Goal: Task Accomplishment & Management: Manage account settings

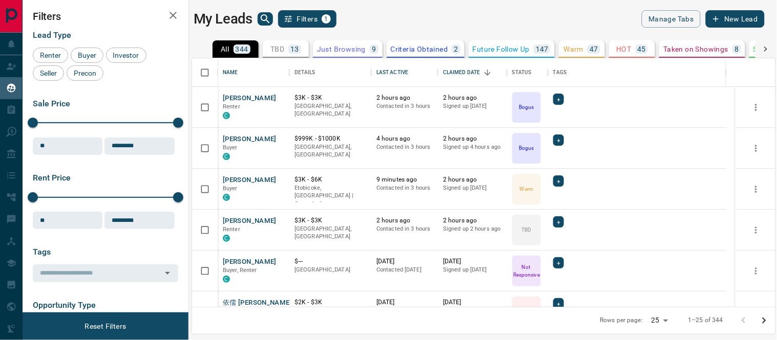
scroll to position [240, 574]
click at [250, 218] on button "[PERSON_NAME]" at bounding box center [250, 222] width 54 height 10
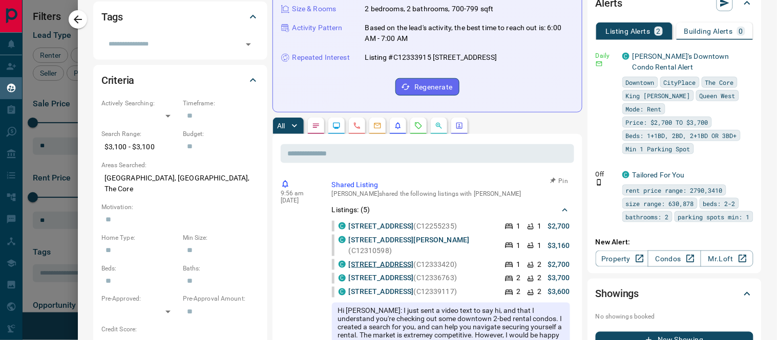
scroll to position [114, 0]
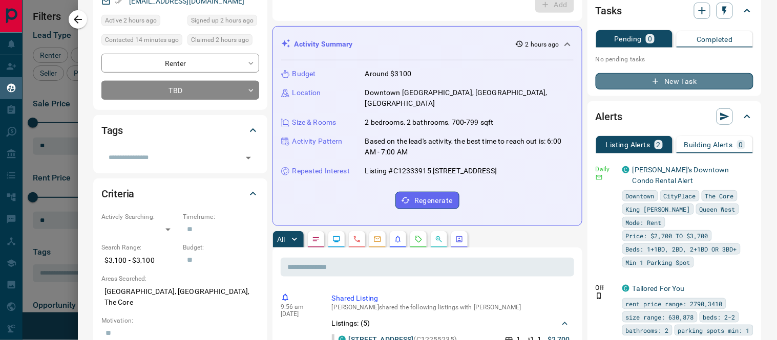
click at [680, 78] on button "New Task" at bounding box center [674, 81] width 158 height 16
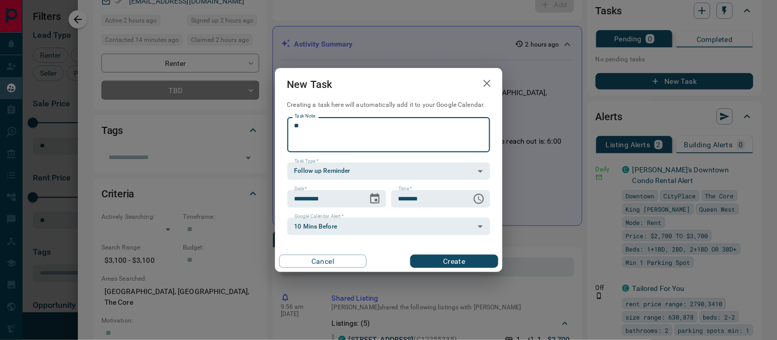
type textarea "*"
type textarea "**********"
click at [318, 165] on body "Lead Transfers Claim Leads My Leads Tasks Opportunities Deals Campaigns Automat…" at bounding box center [388, 164] width 777 height 328
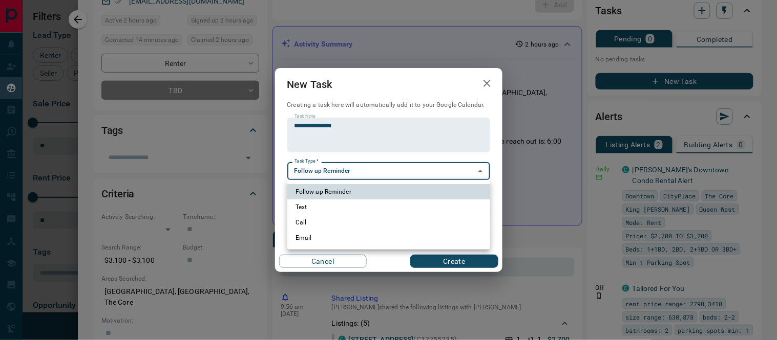
click at [300, 223] on li "Call" at bounding box center [388, 222] width 203 height 15
type input "**********"
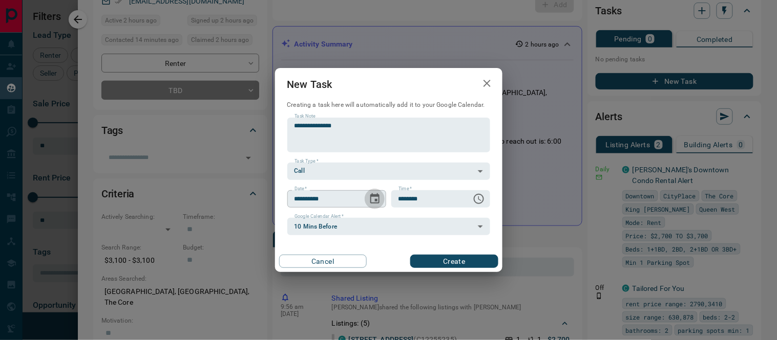
click at [374, 202] on icon "Choose date, selected date is Aug 14, 2025" at bounding box center [375, 199] width 12 height 12
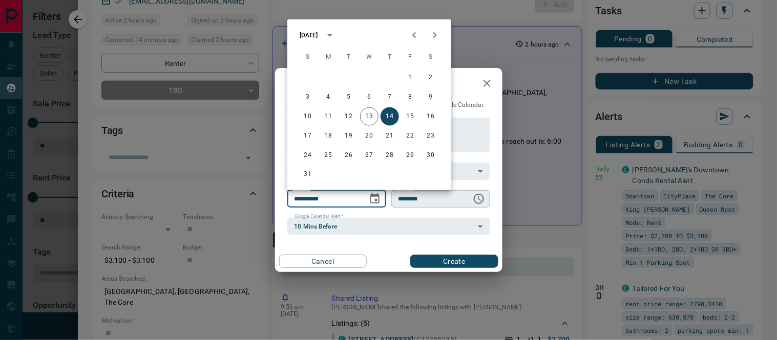
drag, startPoint x: 389, startPoint y: 114, endPoint x: 448, endPoint y: 205, distance: 108.5
click at [388, 118] on button "14" at bounding box center [389, 117] width 18 height 18
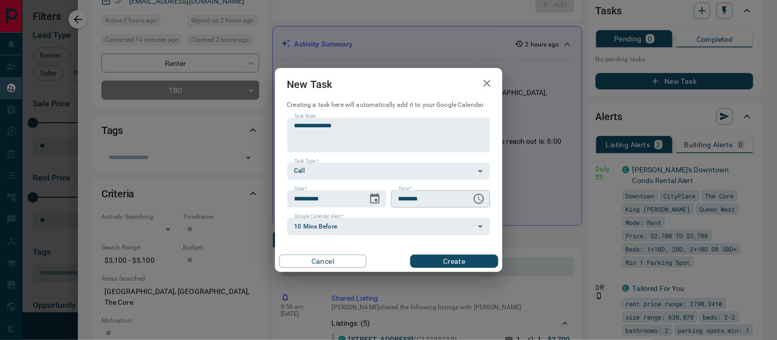
click at [478, 202] on icon "Choose time, selected time is 6:00 AM" at bounding box center [479, 199] width 12 height 12
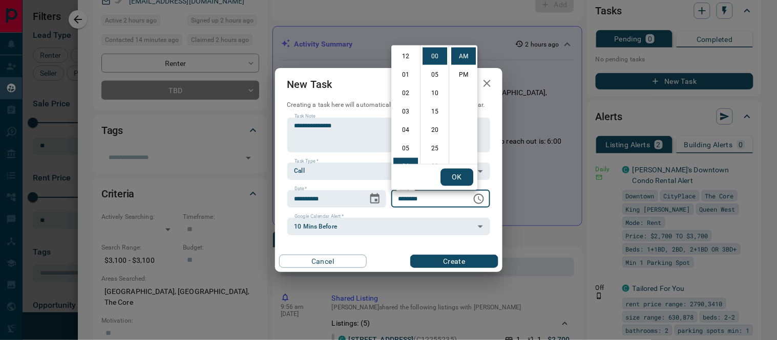
scroll to position [110, 0]
drag, startPoint x: 401, startPoint y: 111, endPoint x: 432, endPoint y: 108, distance: 30.9
click at [402, 111] on li "09" at bounding box center [405, 111] width 25 height 17
click at [432, 109] on li "15" at bounding box center [434, 111] width 25 height 17
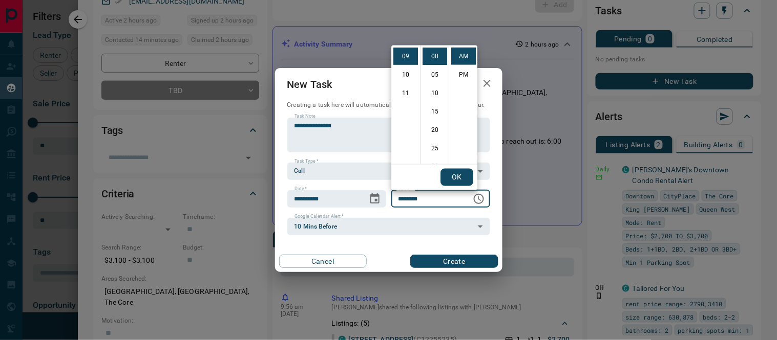
type input "********"
click at [451, 176] on button "OK" at bounding box center [456, 177] width 33 height 17
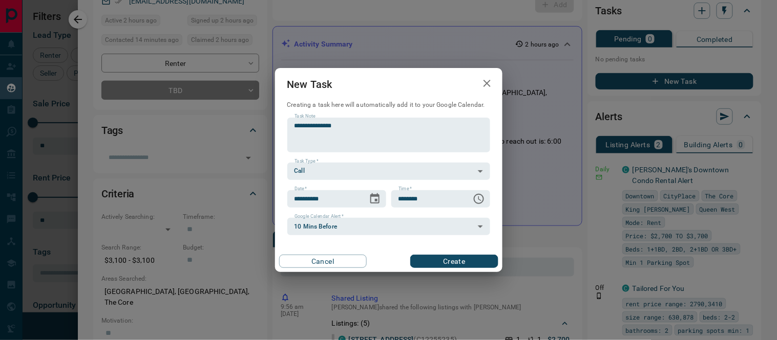
scroll to position [55, 0]
click at [451, 256] on button "Create" at bounding box center [454, 261] width 88 height 13
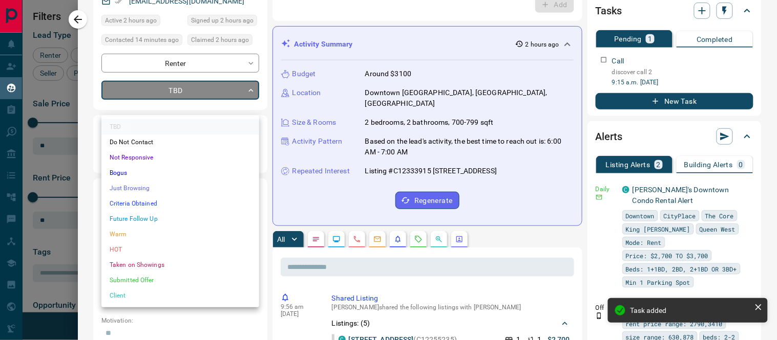
click at [252, 106] on body "Lead Transfers Claim Leads My Leads Tasks Opportunities Deals Campaigns Automat…" at bounding box center [388, 164] width 777 height 328
click at [118, 236] on li "Warm" at bounding box center [180, 234] width 158 height 15
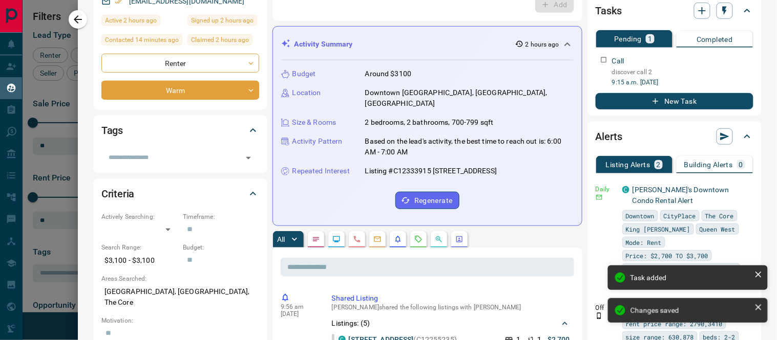
type input "*"
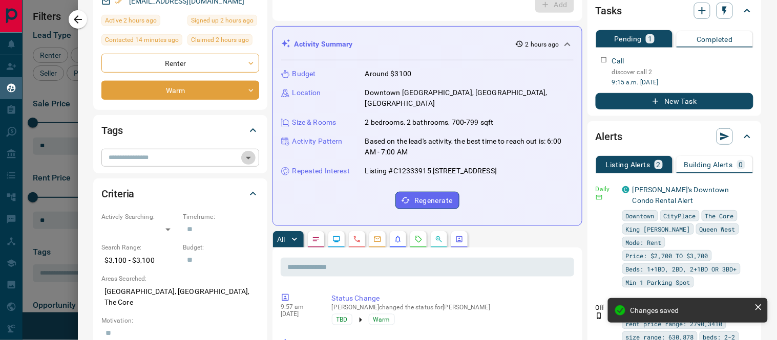
click at [251, 164] on icon "Open" at bounding box center [248, 158] width 12 height 12
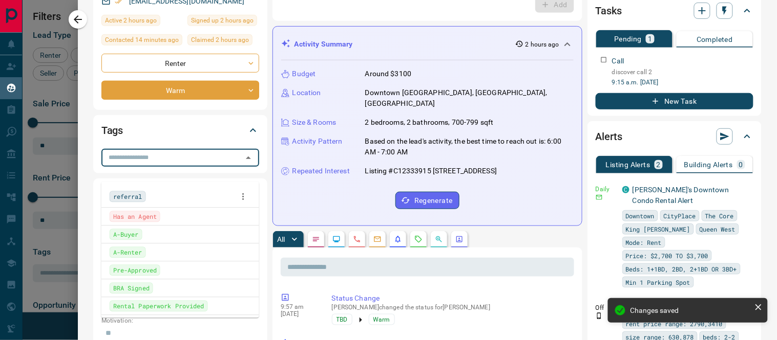
click at [130, 254] on span "A-Renter" at bounding box center [127, 253] width 29 height 10
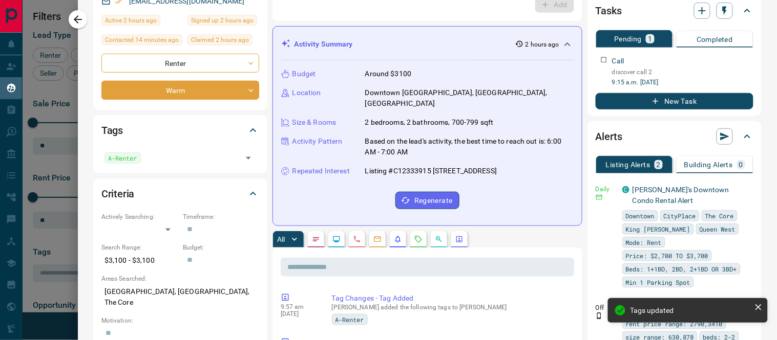
click at [366, 42] on div "Activity Summary 2 hours ago" at bounding box center [421, 44] width 280 height 11
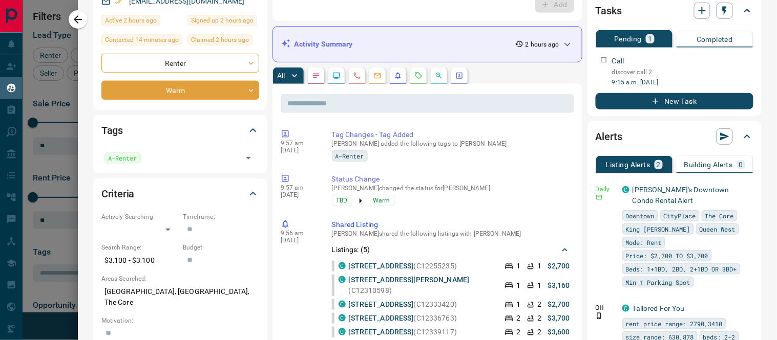
scroll to position [0, 0]
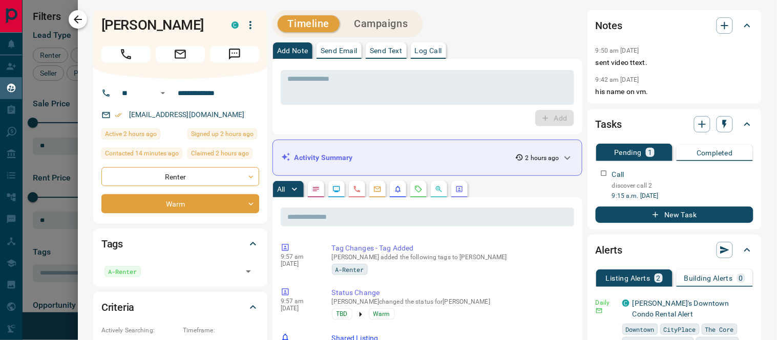
click at [79, 19] on icon "button" at bounding box center [78, 19] width 8 height 8
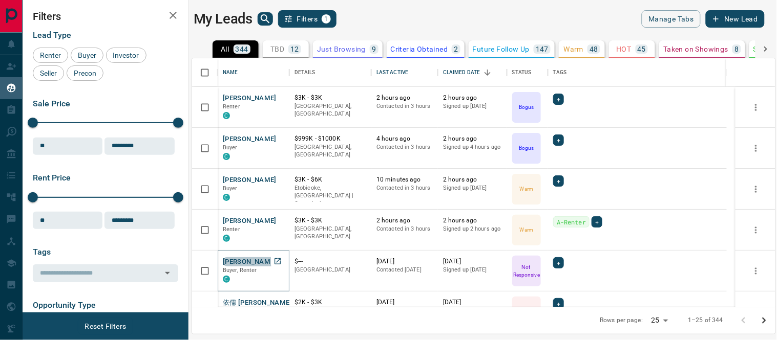
click at [247, 260] on button "[PERSON_NAME]" at bounding box center [250, 263] width 54 height 10
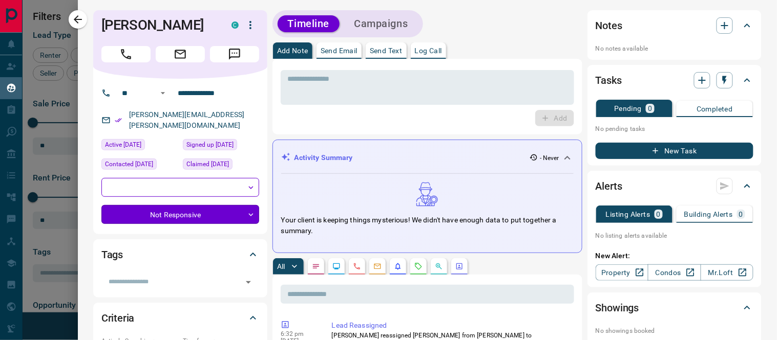
click at [248, 218] on body "Lead Transfers Claim Leads My Leads Tasks Opportunities Deals Campaigns Automat…" at bounding box center [388, 164] width 777 height 328
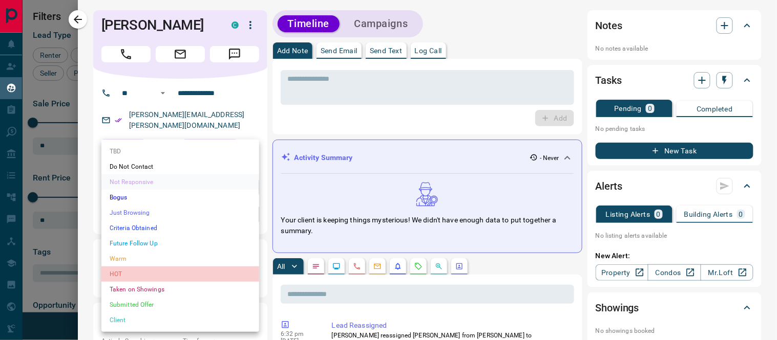
click at [141, 270] on li "HOT" at bounding box center [180, 274] width 158 height 15
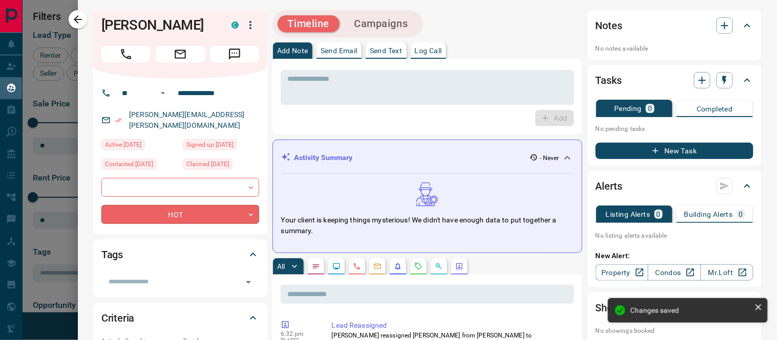
click at [253, 220] on body "Lead Transfers Claim Leads My Leads Tasks Opportunities Deals Campaigns Automat…" at bounding box center [388, 164] width 777 height 328
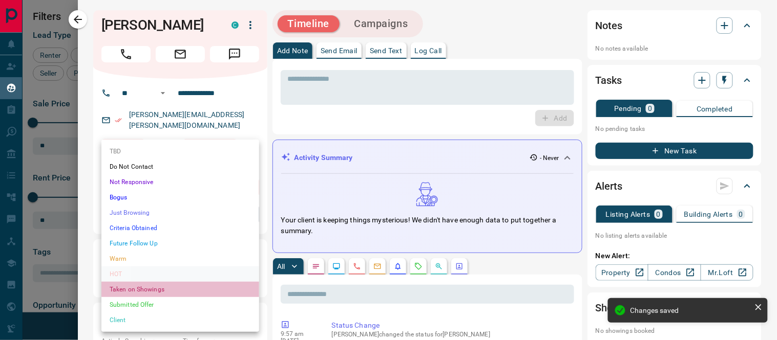
click at [137, 287] on li "Taken on Showings" at bounding box center [180, 289] width 158 height 15
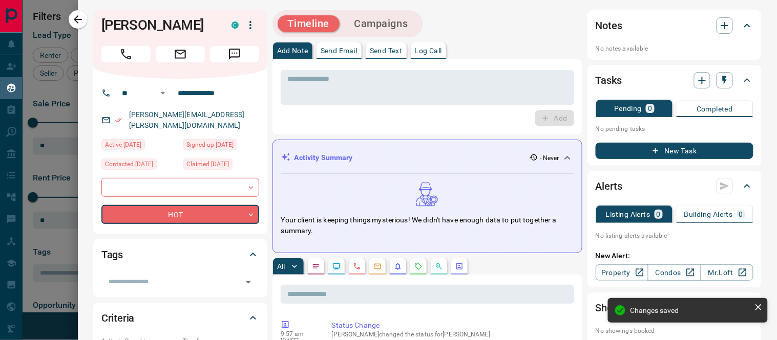
type input "*"
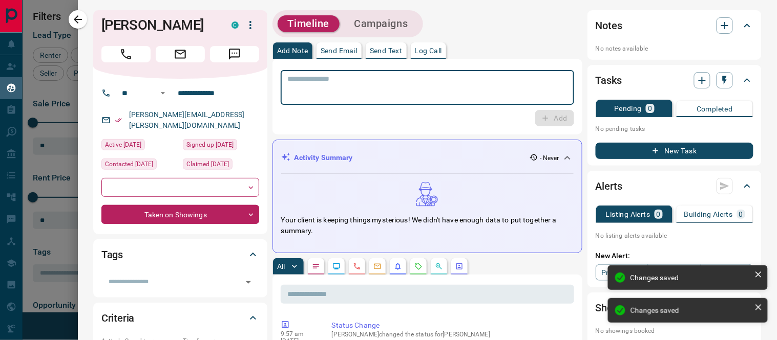
click at [433, 89] on textarea at bounding box center [427, 88] width 279 height 26
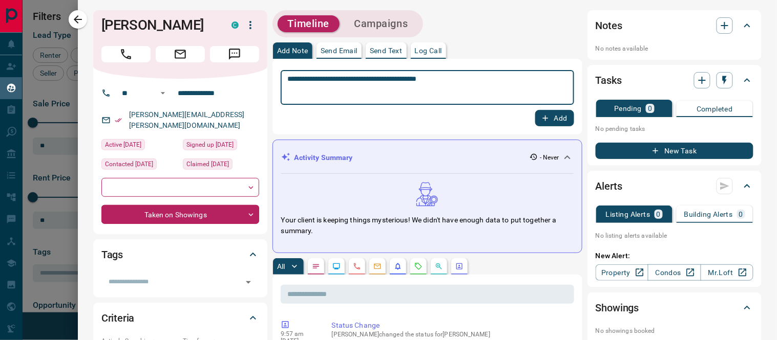
type textarea "**********"
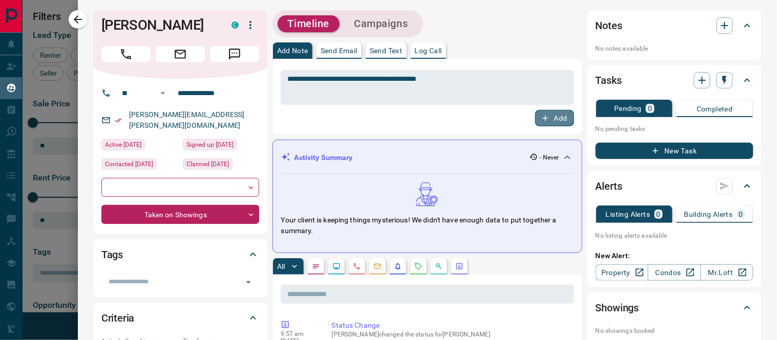
click at [543, 117] on icon "button" at bounding box center [546, 119] width 6 height 6
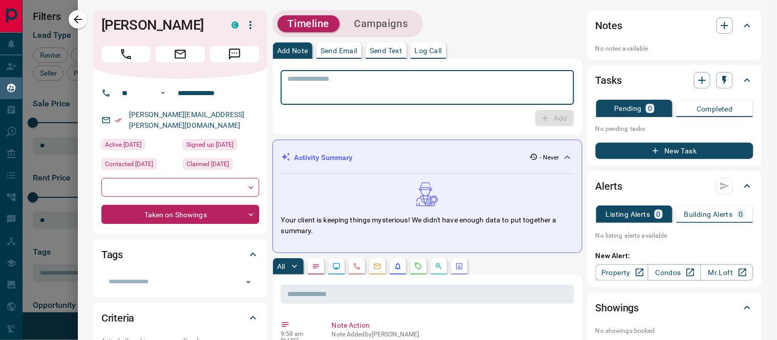
click at [412, 84] on textarea at bounding box center [423, 88] width 271 height 26
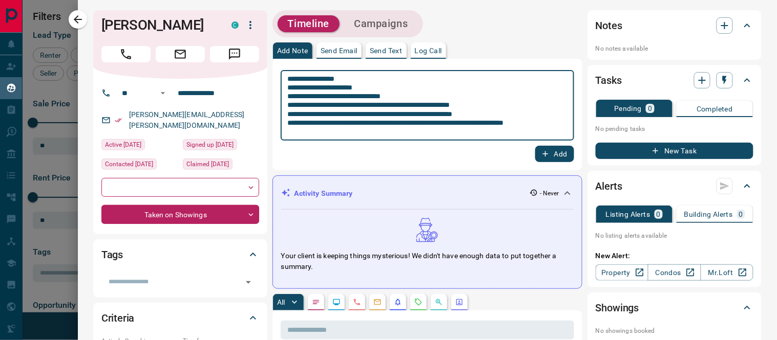
type textarea "**********"
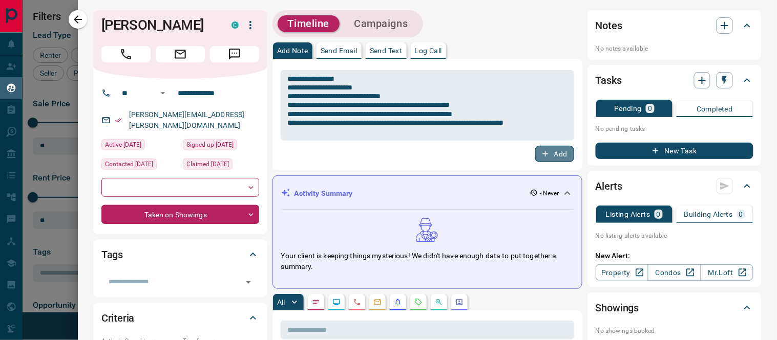
click at [551, 152] on button "Add" at bounding box center [554, 154] width 39 height 16
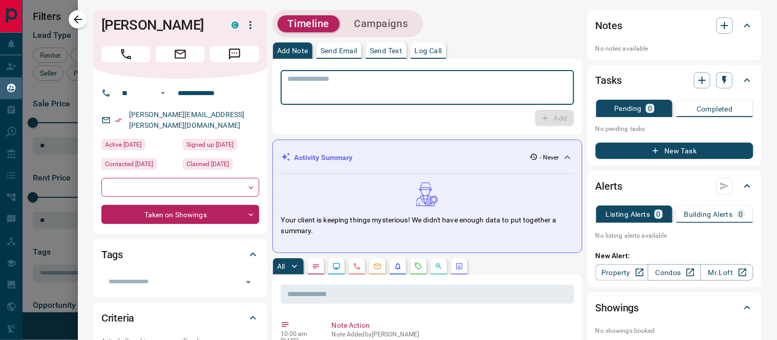
click at [351, 84] on textarea at bounding box center [423, 88] width 271 height 26
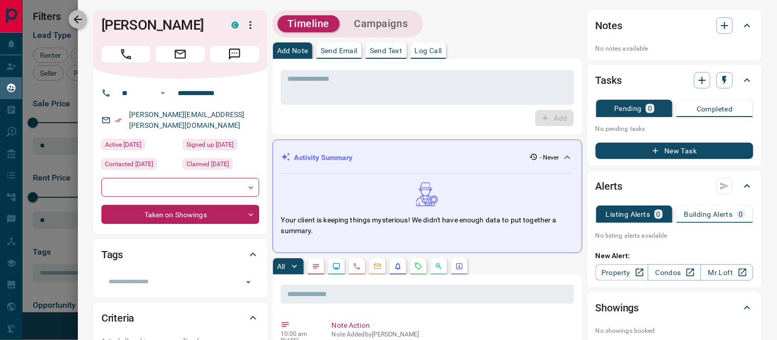
click at [73, 18] on icon "button" at bounding box center [78, 19] width 12 height 12
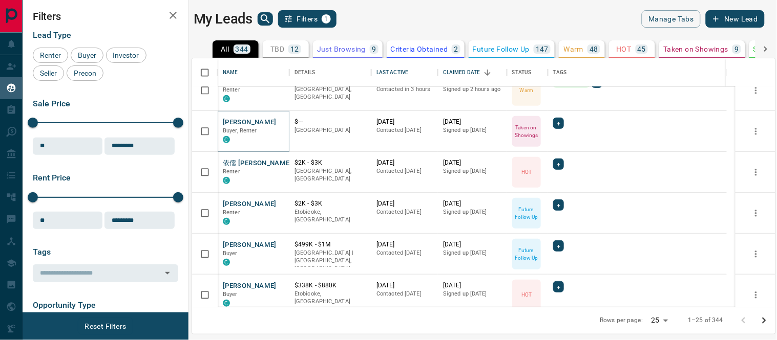
scroll to position [148, 0]
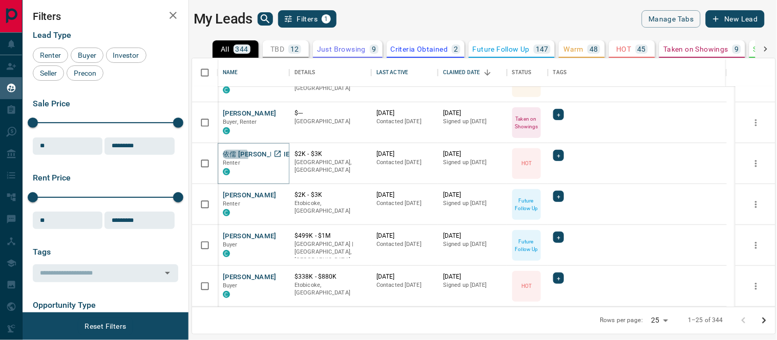
click at [234, 156] on button "依儒 [PERSON_NAME]" at bounding box center [257, 155] width 69 height 10
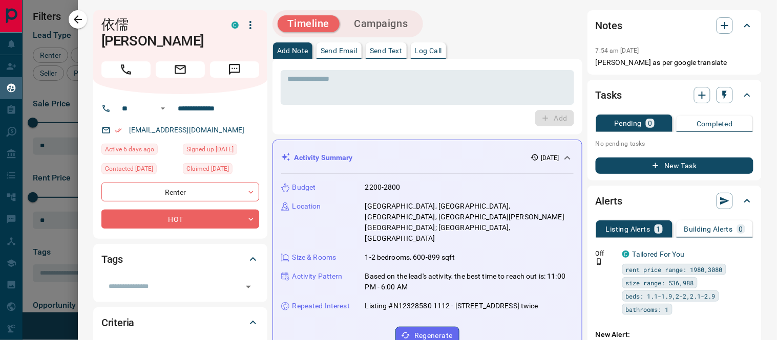
click at [284, 161] on icon at bounding box center [285, 157] width 9 height 9
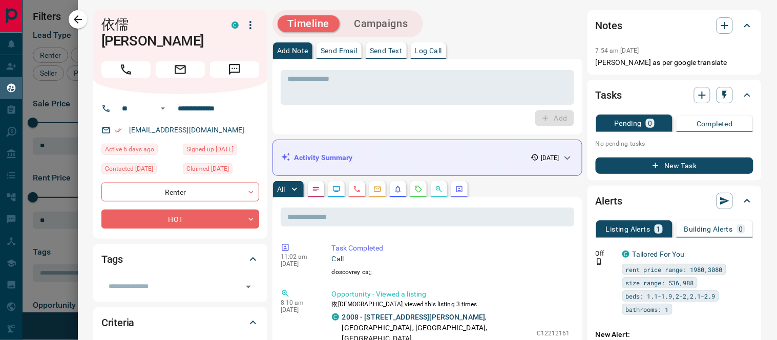
click at [284, 161] on icon at bounding box center [285, 157] width 9 height 9
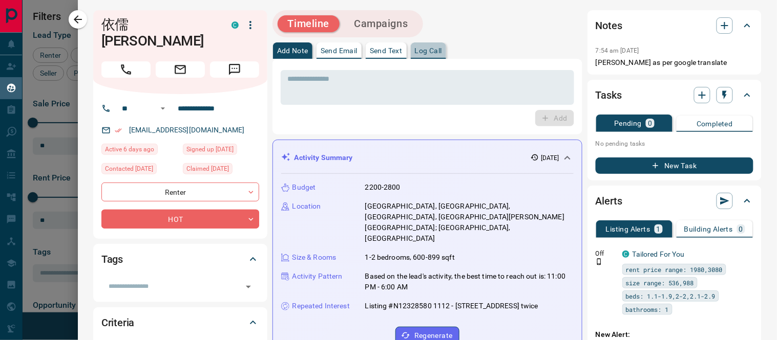
click at [441, 47] on p "Log Call" at bounding box center [428, 50] width 27 height 7
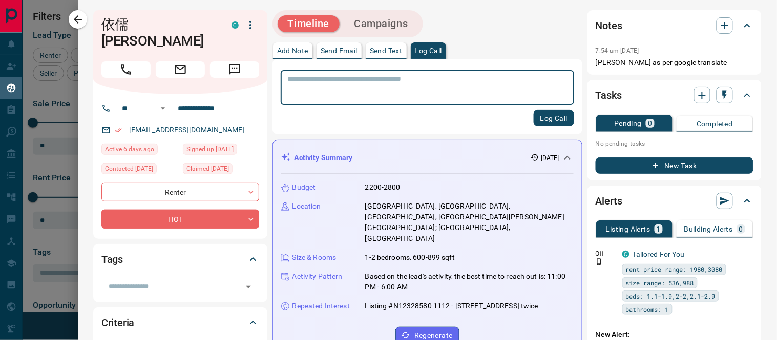
click at [422, 86] on textarea at bounding box center [427, 88] width 279 height 26
type textarea "**********"
click at [533, 122] on button "Log Call" at bounding box center [553, 118] width 40 height 16
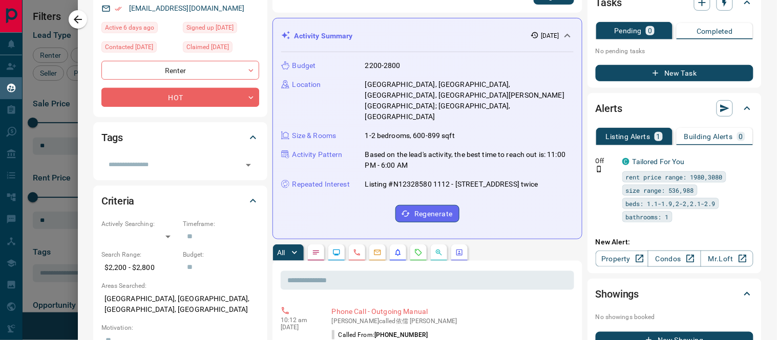
scroll to position [134, 0]
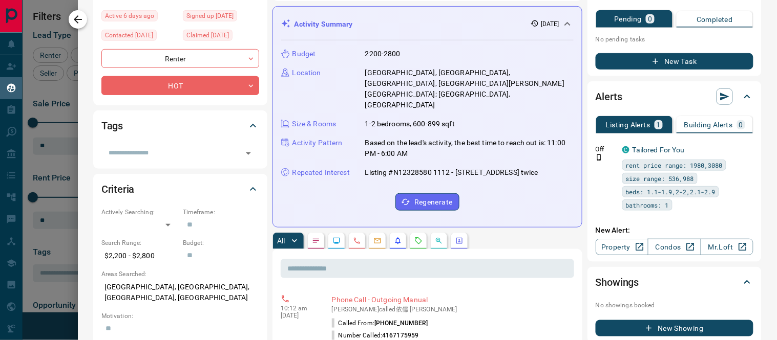
click at [74, 19] on icon "button" at bounding box center [78, 19] width 8 height 8
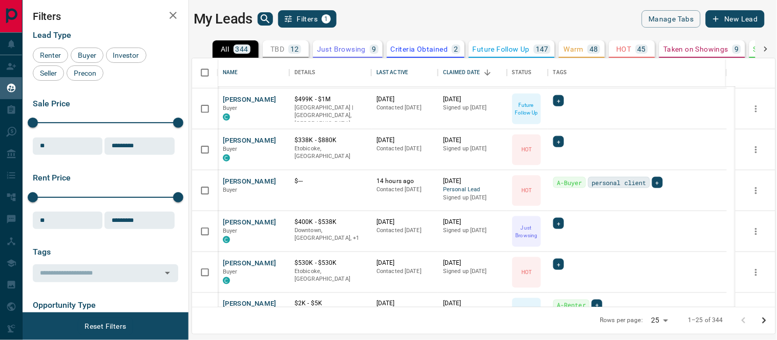
scroll to position [283, 0]
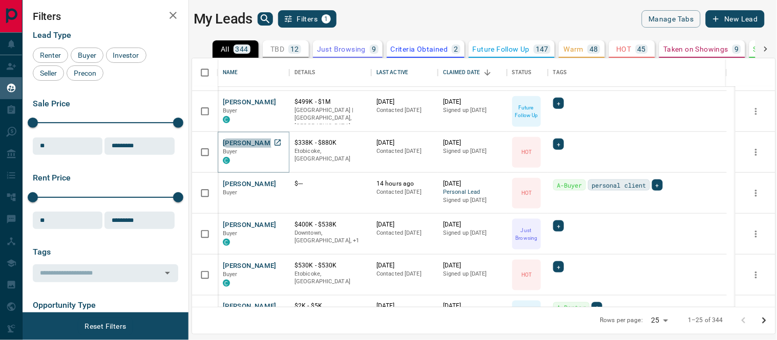
click at [241, 144] on button "[PERSON_NAME]" at bounding box center [250, 144] width 54 height 10
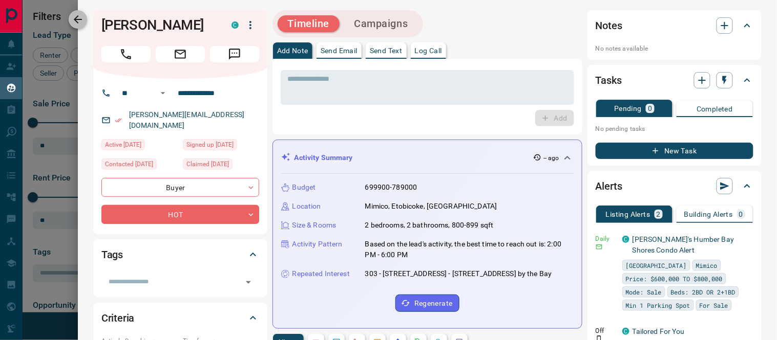
click at [83, 19] on icon "button" at bounding box center [78, 19] width 12 height 12
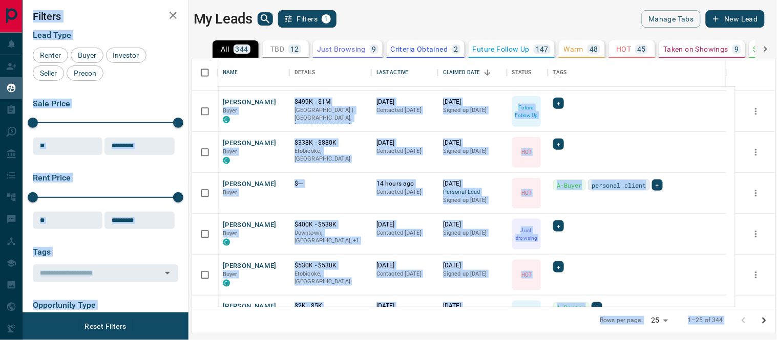
drag, startPoint x: 771, startPoint y: 171, endPoint x: 768, endPoint y: 160, distance: 11.7
click at [696, 156] on div "+" at bounding box center [637, 153] width 168 height 28
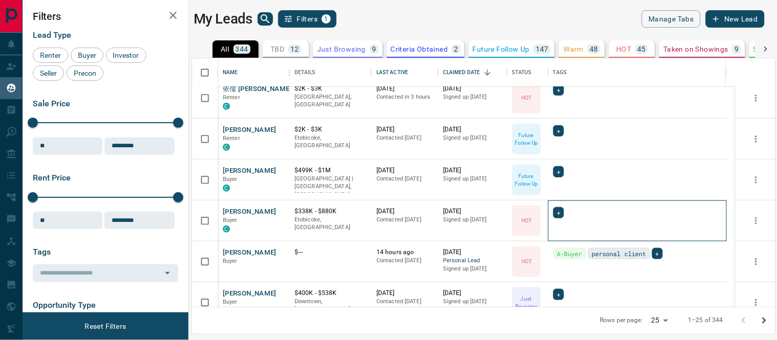
scroll to position [191, 0]
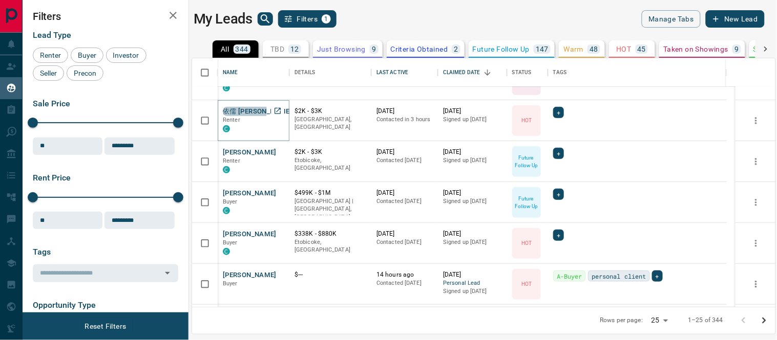
click at [244, 111] on button "依儒 [PERSON_NAME]" at bounding box center [257, 112] width 69 height 10
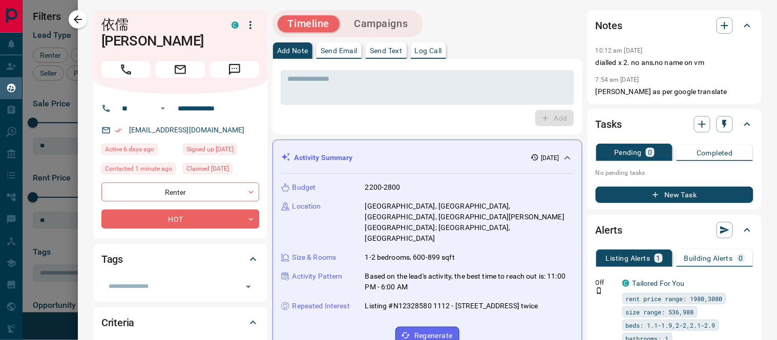
click at [251, 19] on icon "button" at bounding box center [250, 25] width 12 height 12
click at [232, 43] on li "Reassign Lead" at bounding box center [229, 45] width 60 height 15
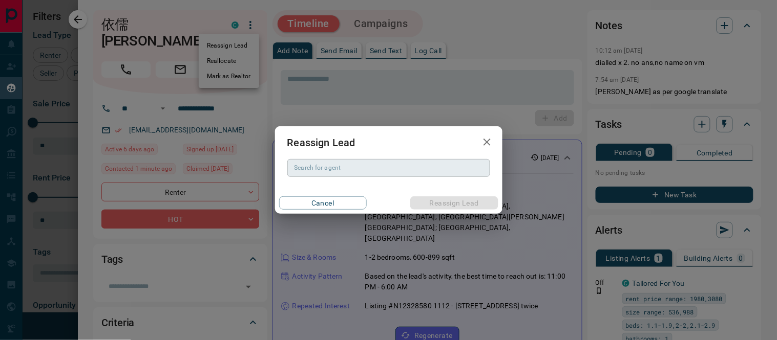
click at [311, 172] on input "Search for agent" at bounding box center [387, 167] width 195 height 11
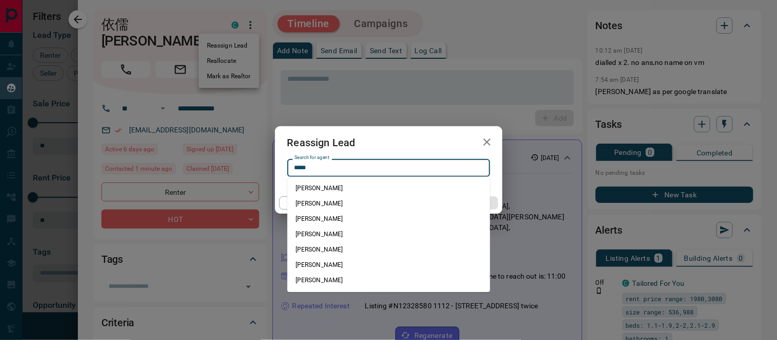
click at [314, 207] on li "[PERSON_NAME]" at bounding box center [388, 204] width 203 height 15
type input "**********"
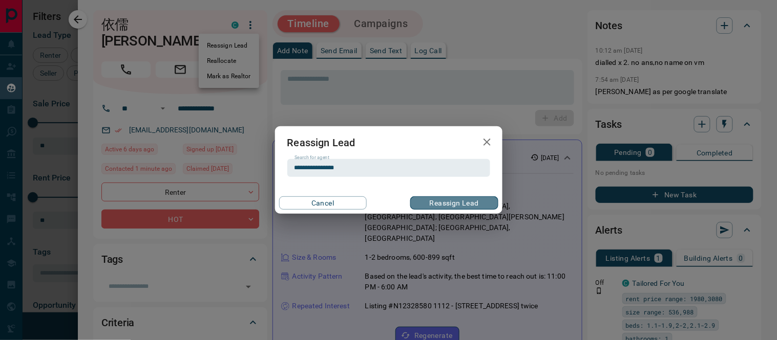
click at [444, 201] on button "Reassign Lead" at bounding box center [454, 203] width 88 height 13
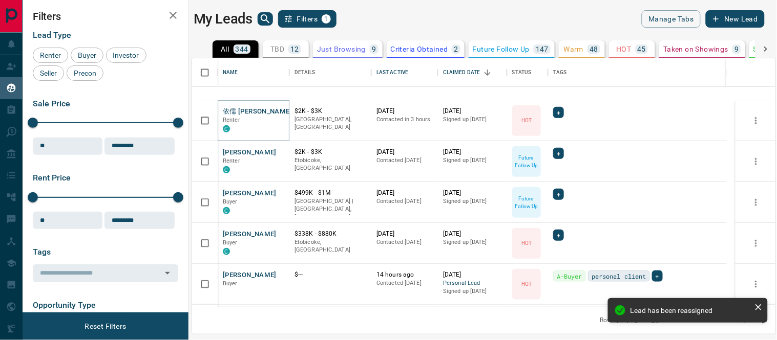
scroll to position [305, 0]
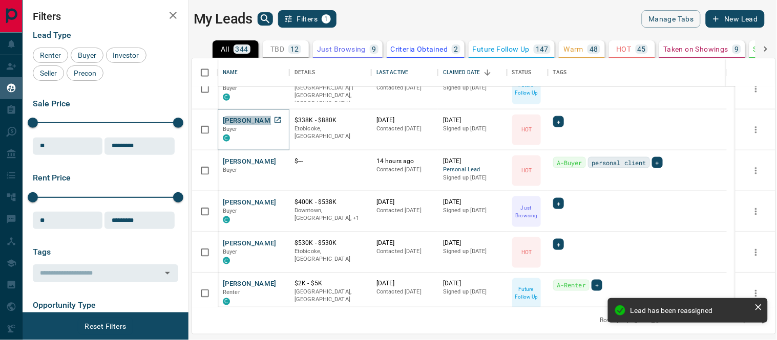
click at [239, 122] on button "[PERSON_NAME]" at bounding box center [250, 121] width 54 height 10
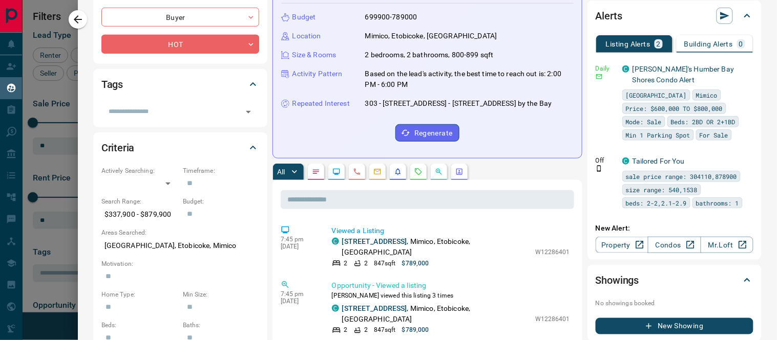
scroll to position [0, 0]
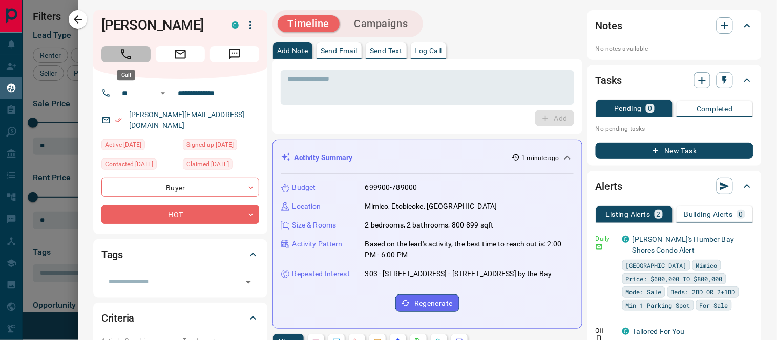
click at [125, 52] on icon "Call" at bounding box center [125, 54] width 13 height 13
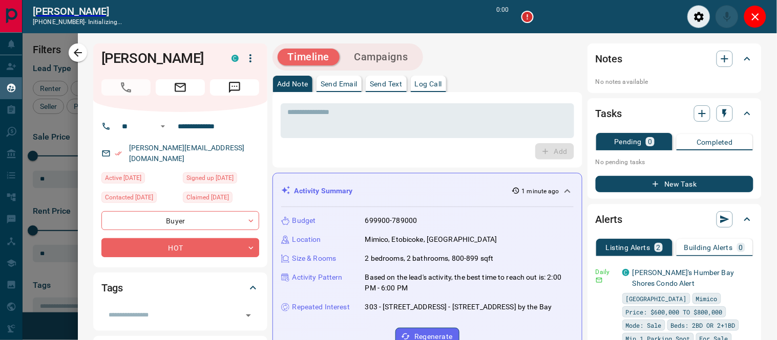
scroll to position [9, 9]
type input "*******"
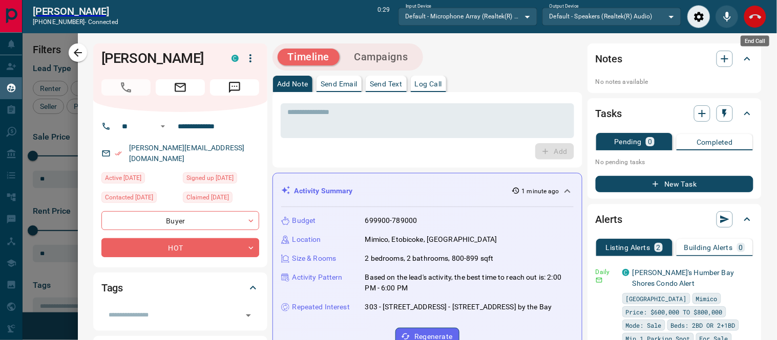
click at [759, 14] on icon "End Call" at bounding box center [755, 17] width 12 height 12
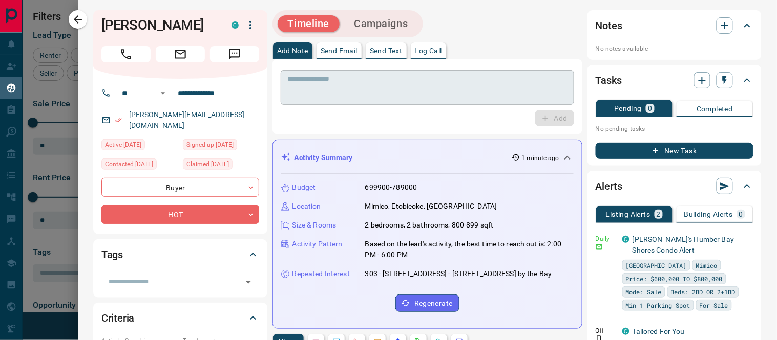
scroll to position [240, 574]
click at [433, 49] on p "Log Call" at bounding box center [428, 50] width 27 height 7
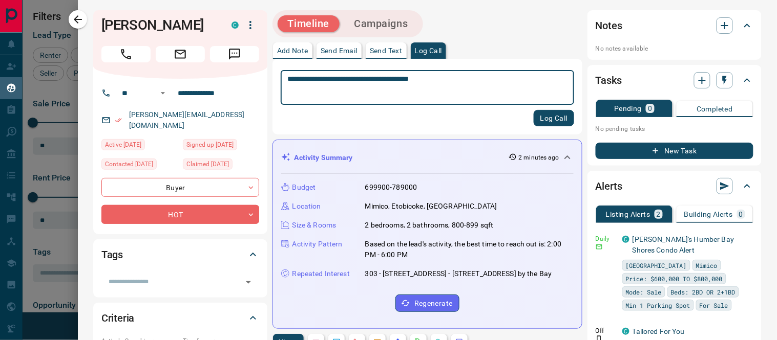
type textarea "**********"
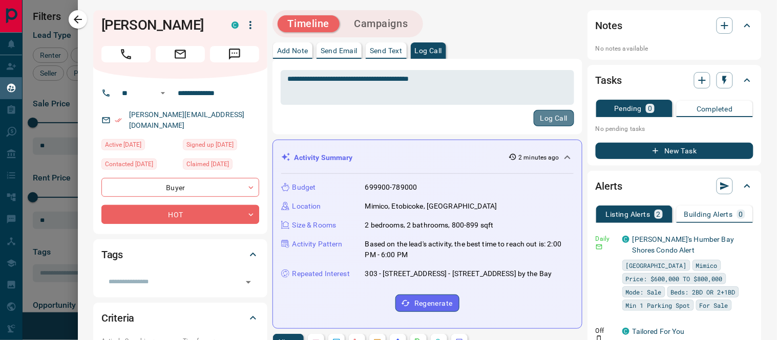
click at [544, 121] on button "Log Call" at bounding box center [553, 118] width 40 height 16
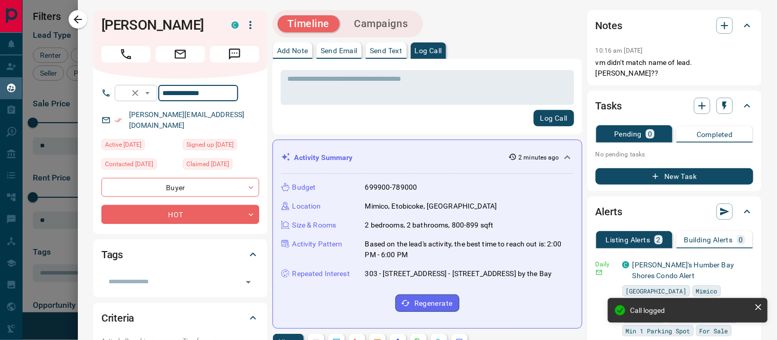
drag, startPoint x: 229, startPoint y: 93, endPoint x: 170, endPoint y: 93, distance: 59.4
click at [170, 93] on div "**********" at bounding box center [176, 93] width 123 height 16
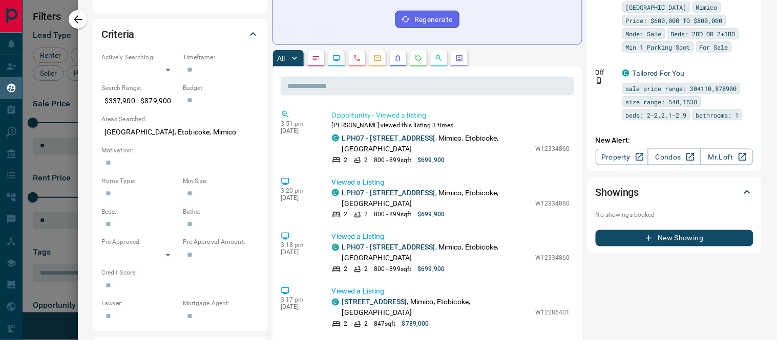
scroll to position [170, 0]
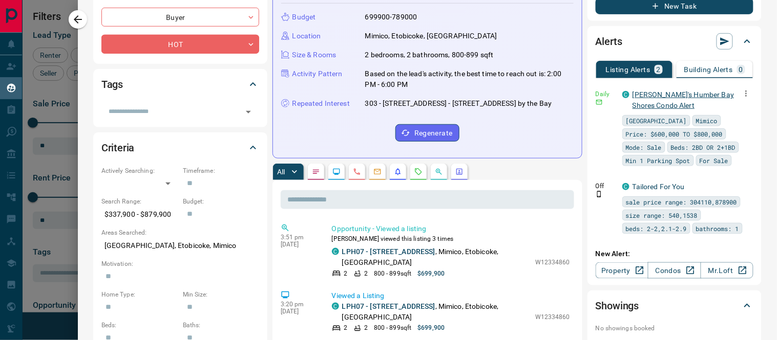
click at [656, 95] on link "[PERSON_NAME]'s Humber Bay Shores Condo Alert" at bounding box center [682, 100] width 101 height 19
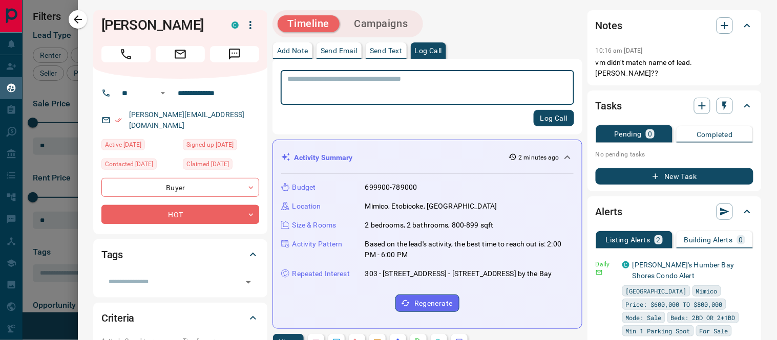
scroll to position [264, 0]
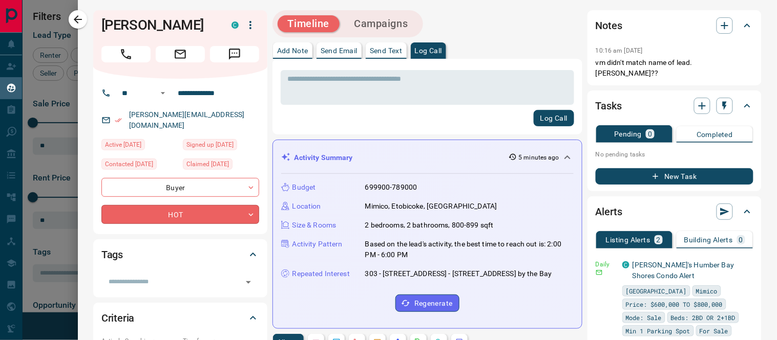
click at [252, 204] on body "Lead Transfers Claim Leads My Leads Tasks Opportunities Deals Campaigns Automat…" at bounding box center [388, 164] width 777 height 328
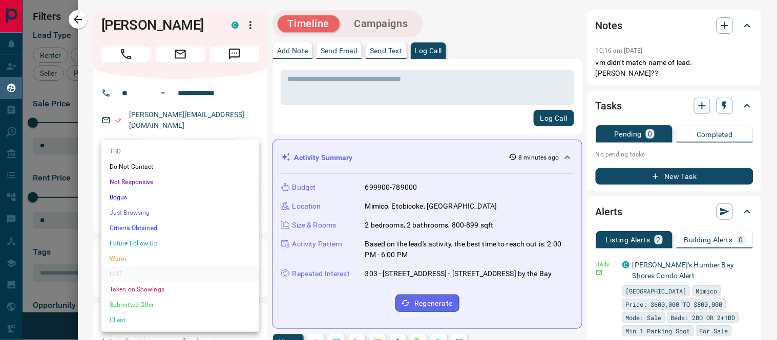
click at [249, 203] on div "TBD Do Not Contact Not Responsive Bogus Just Browsing Criteria Obtained Future …" at bounding box center [388, 170] width 777 height 340
click at [125, 256] on li "Warm" at bounding box center [180, 258] width 158 height 15
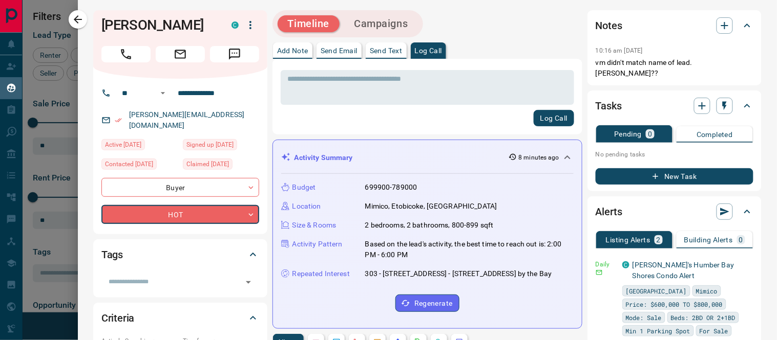
click at [352, 85] on div at bounding box center [388, 170] width 777 height 340
click at [185, 94] on div at bounding box center [388, 170] width 777 height 340
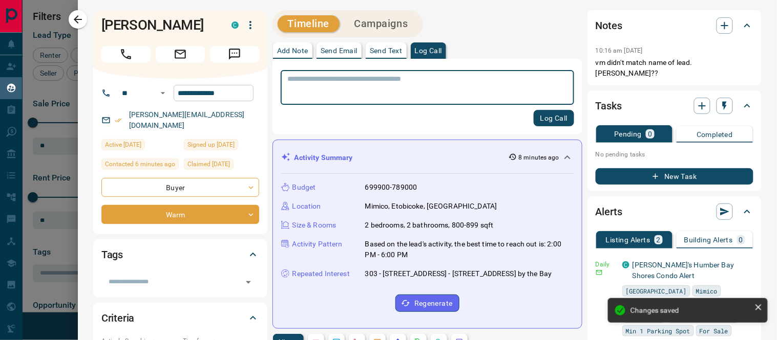
type input "*"
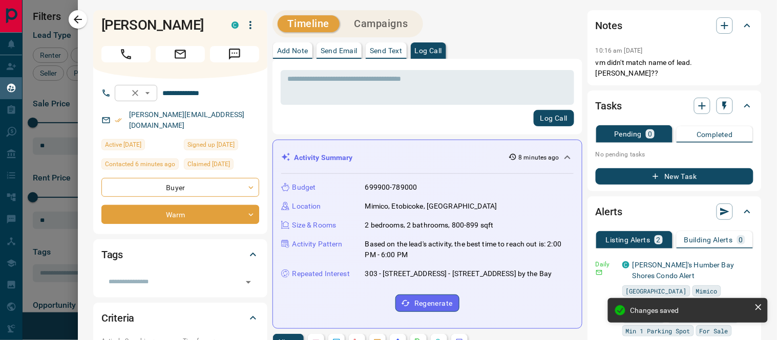
click at [149, 95] on div "**********" at bounding box center [176, 93] width 123 height 16
click at [383, 109] on div "* ​ Log Call" at bounding box center [427, 96] width 293 height 59
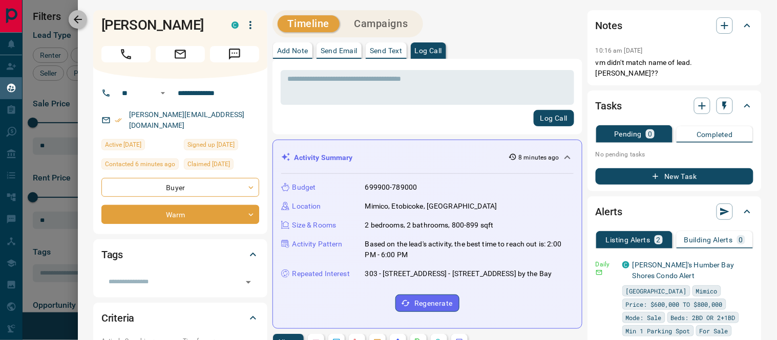
click at [77, 23] on icon "button" at bounding box center [78, 19] width 8 height 8
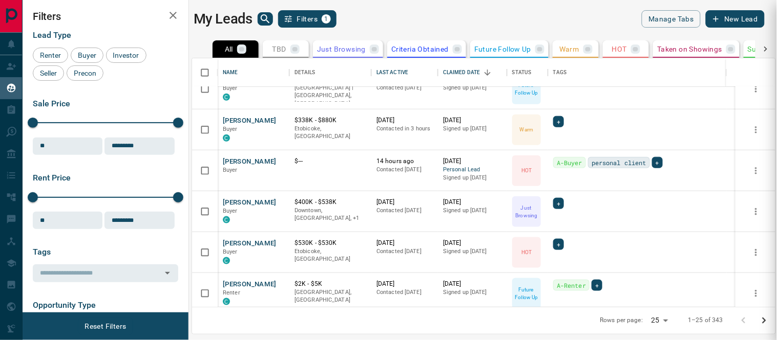
click at [253, 116] on div at bounding box center [388, 170] width 777 height 340
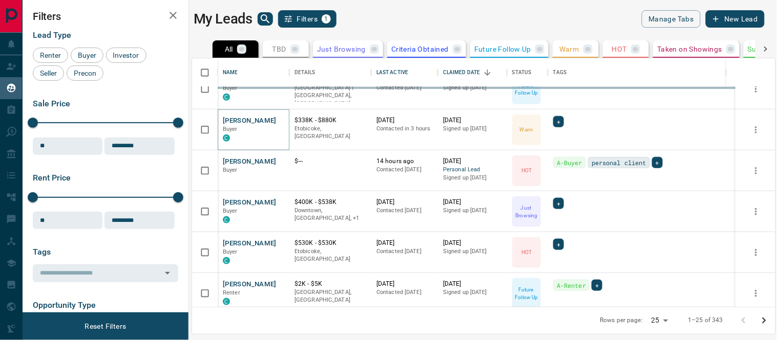
click at [239, 118] on button "[PERSON_NAME]" at bounding box center [250, 121] width 54 height 10
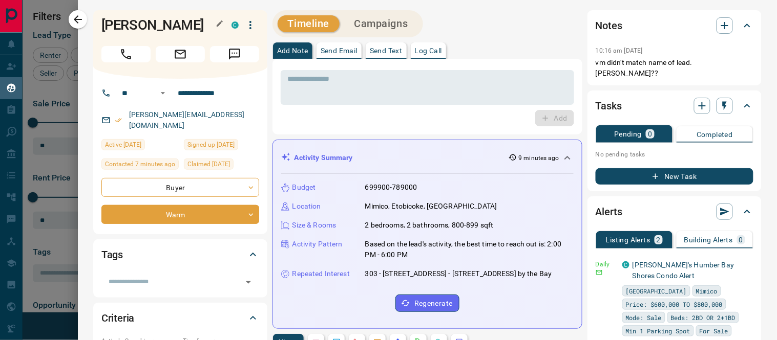
drag, startPoint x: 202, startPoint y: 23, endPoint x: 93, endPoint y: 24, distance: 108.5
click at [93, 24] on div "[PERSON_NAME]" at bounding box center [180, 44] width 174 height 69
click at [308, 120] on div "Add" at bounding box center [427, 118] width 293 height 16
click at [398, 23] on button "Campaigns" at bounding box center [381, 23] width 74 height 17
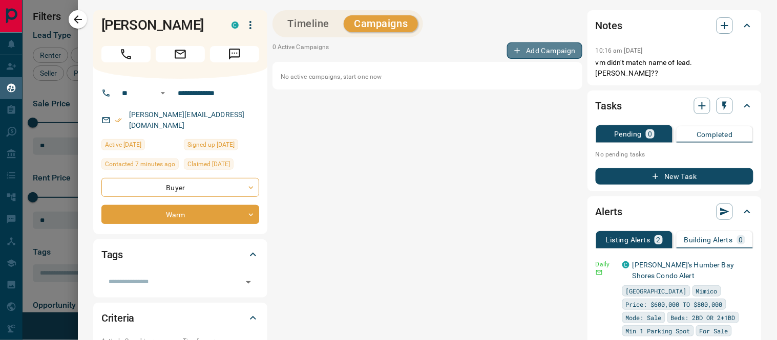
click at [518, 44] on button "Add Campaign" at bounding box center [544, 50] width 75 height 16
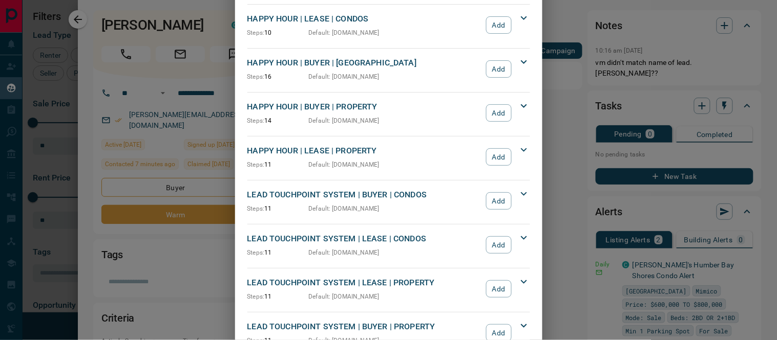
scroll to position [114, 0]
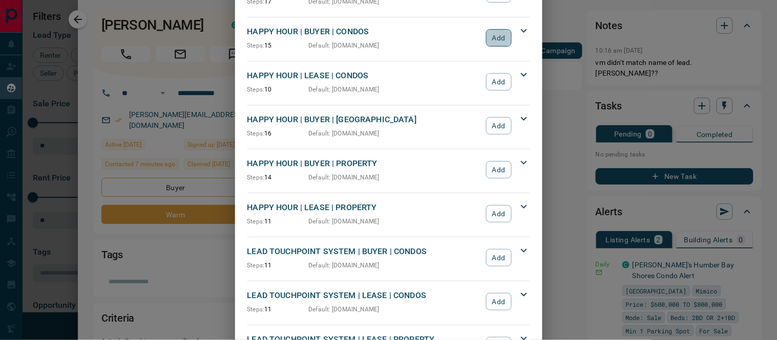
click at [490, 33] on button "Add" at bounding box center [498, 37] width 25 height 17
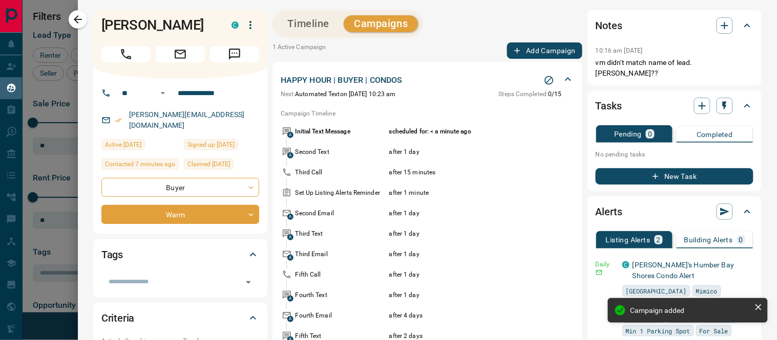
click at [311, 25] on button "Timeline" at bounding box center [308, 23] width 62 height 17
click at [74, 21] on icon "button" at bounding box center [78, 19] width 12 height 12
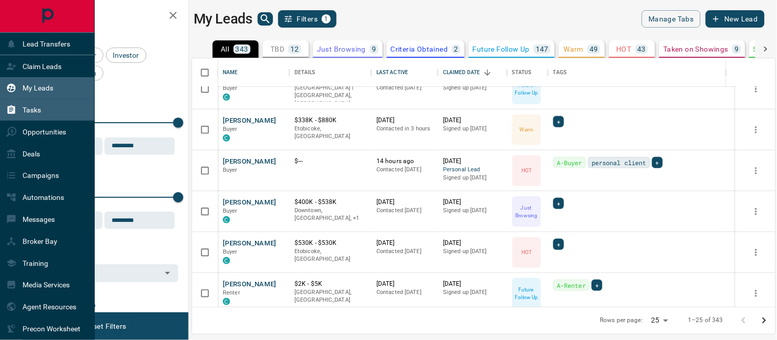
click at [18, 112] on div "Tasks" at bounding box center [23, 110] width 35 height 17
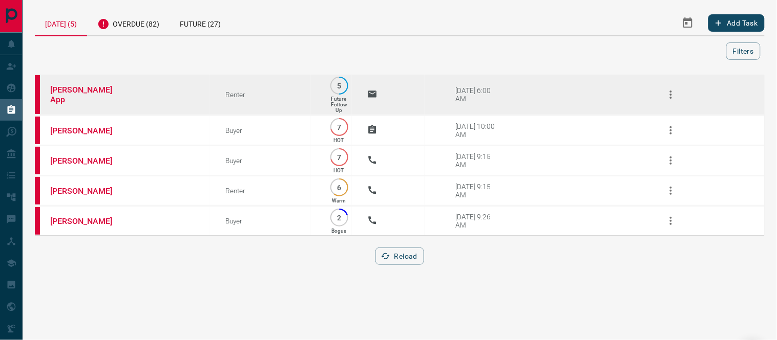
click at [91, 99] on td "[PERSON_NAME] App" at bounding box center [122, 94] width 175 height 41
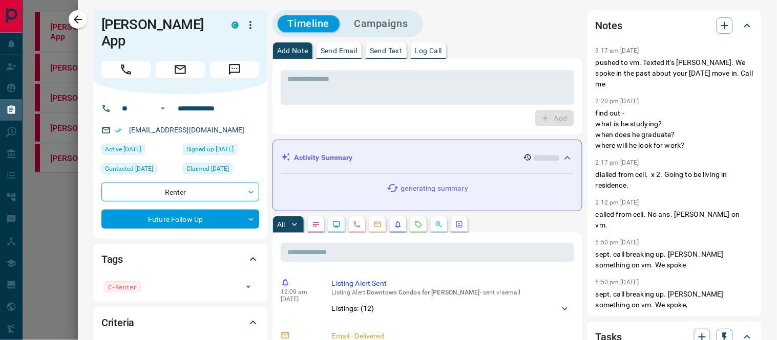
click at [744, 25] on icon at bounding box center [747, 26] width 6 height 4
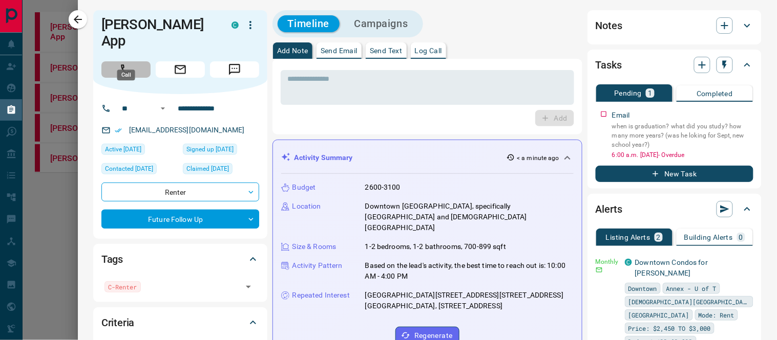
click at [135, 61] on button "Call" at bounding box center [125, 69] width 49 height 16
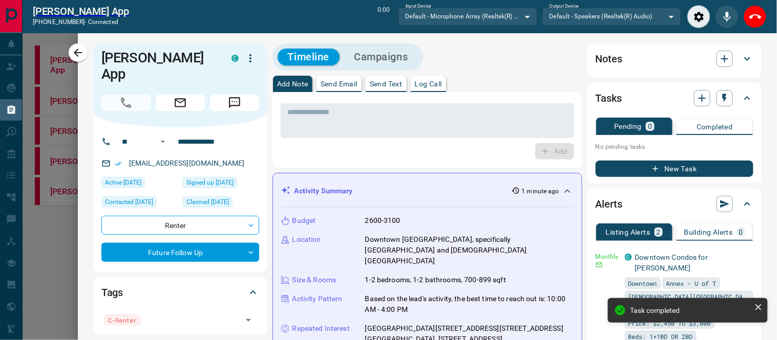
click at [760, 306] on icon at bounding box center [758, 308] width 6 height 6
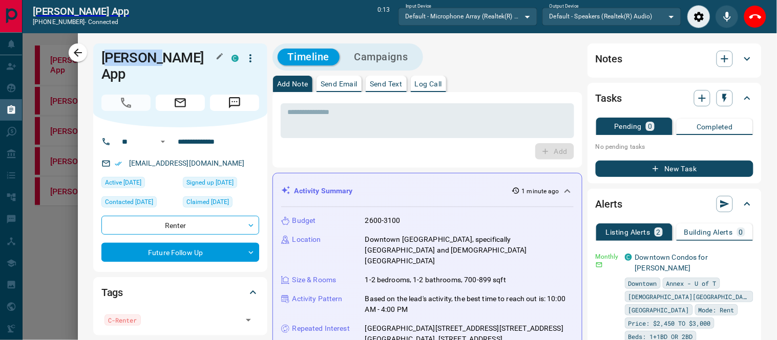
drag, startPoint x: 163, startPoint y: 60, endPoint x: 119, endPoint y: 63, distance: 43.6
click at [70, 59] on div "**********" at bounding box center [388, 170] width 777 height 340
click at [119, 63] on h1 "[PERSON_NAME] App" at bounding box center [158, 66] width 115 height 33
drag, startPoint x: 150, startPoint y: 59, endPoint x: 104, endPoint y: 59, distance: 45.6
click at [95, 59] on div "[PERSON_NAME] App C" at bounding box center [180, 86] width 174 height 84
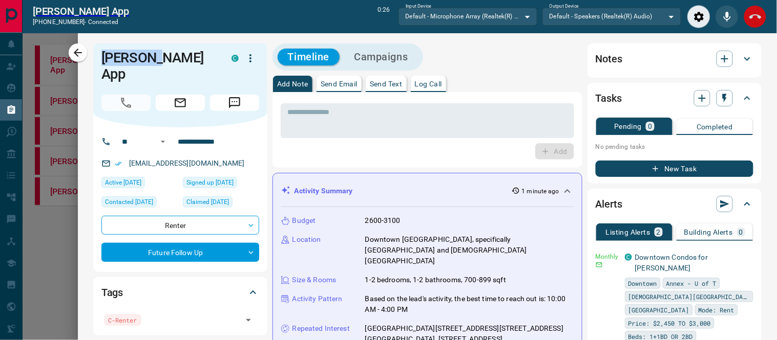
click at [750, 15] on icon "End Call" at bounding box center [755, 17] width 12 height 12
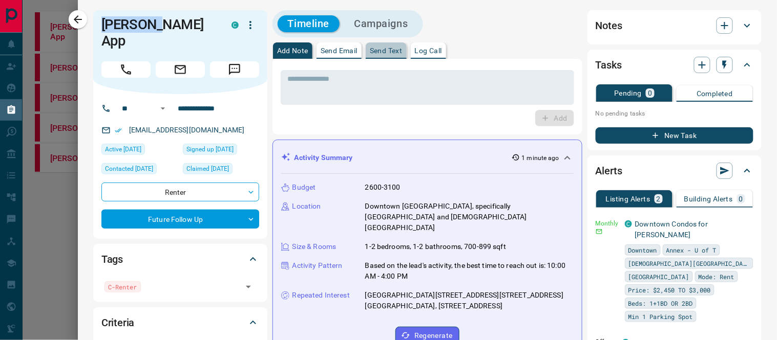
click at [389, 52] on p "Send Text" at bounding box center [386, 50] width 33 height 7
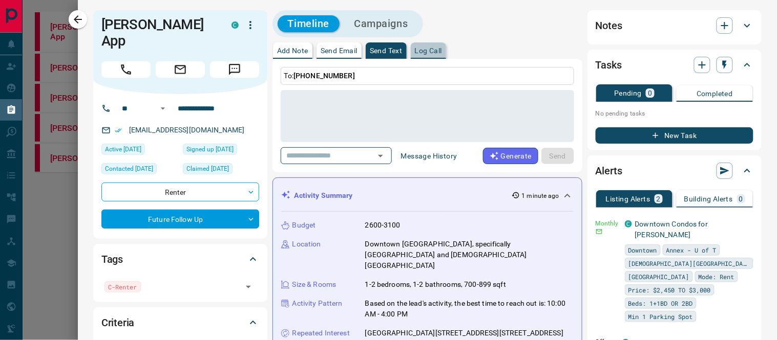
click at [425, 51] on p "Log Call" at bounding box center [428, 50] width 27 height 7
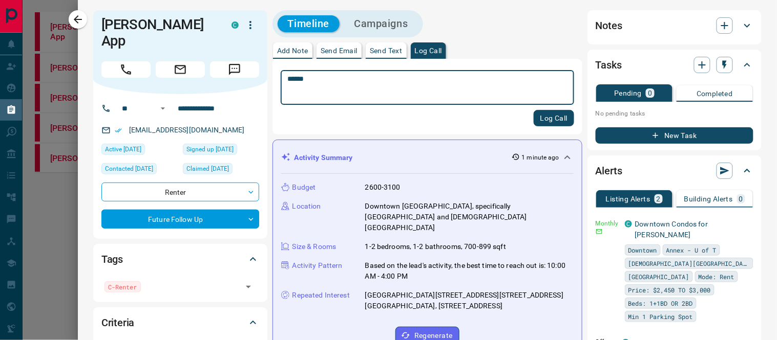
type textarea "******"
drag, startPoint x: 555, startPoint y: 120, endPoint x: 426, endPoint y: 53, distance: 145.4
click at [553, 118] on button "Log Call" at bounding box center [553, 118] width 40 height 16
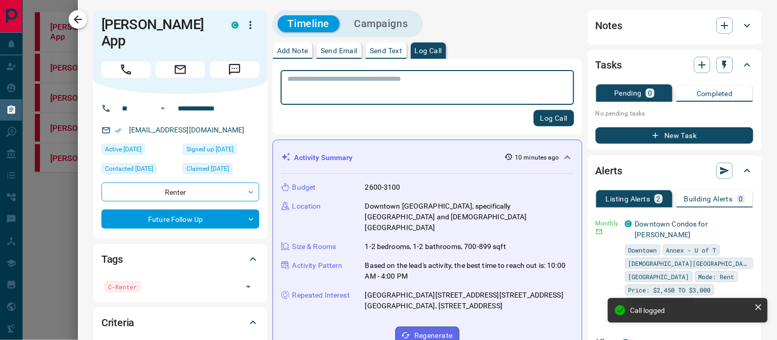
click at [74, 11] on button "button" at bounding box center [78, 19] width 18 height 18
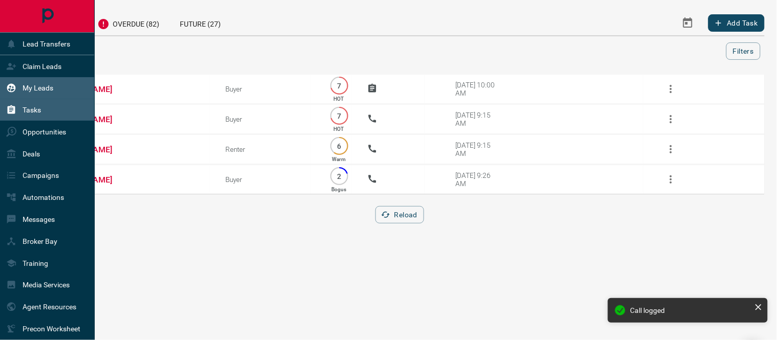
click at [22, 84] on div "My Leads" at bounding box center [29, 88] width 47 height 17
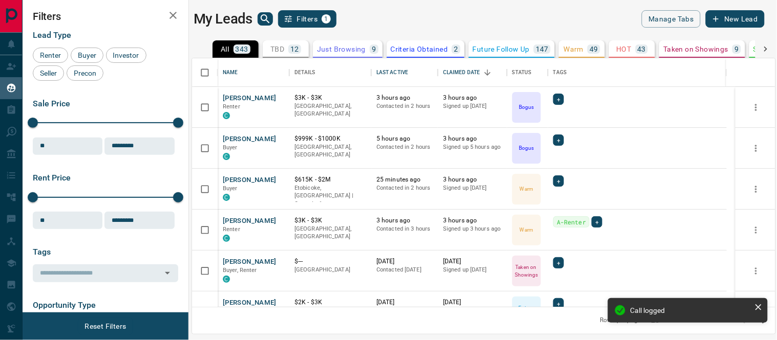
click at [267, 19] on icon "search button" at bounding box center [265, 19] width 12 height 12
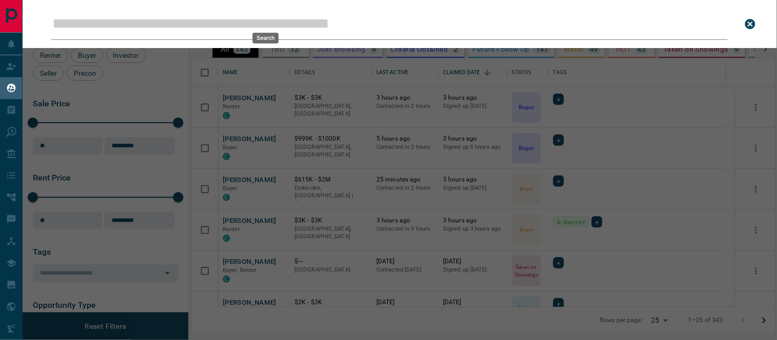
scroll to position [240, 574]
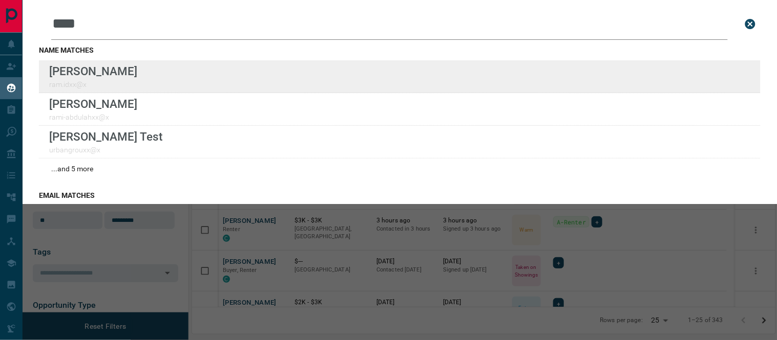
type input "****"
